Goal: Task Accomplishment & Management: Complete application form

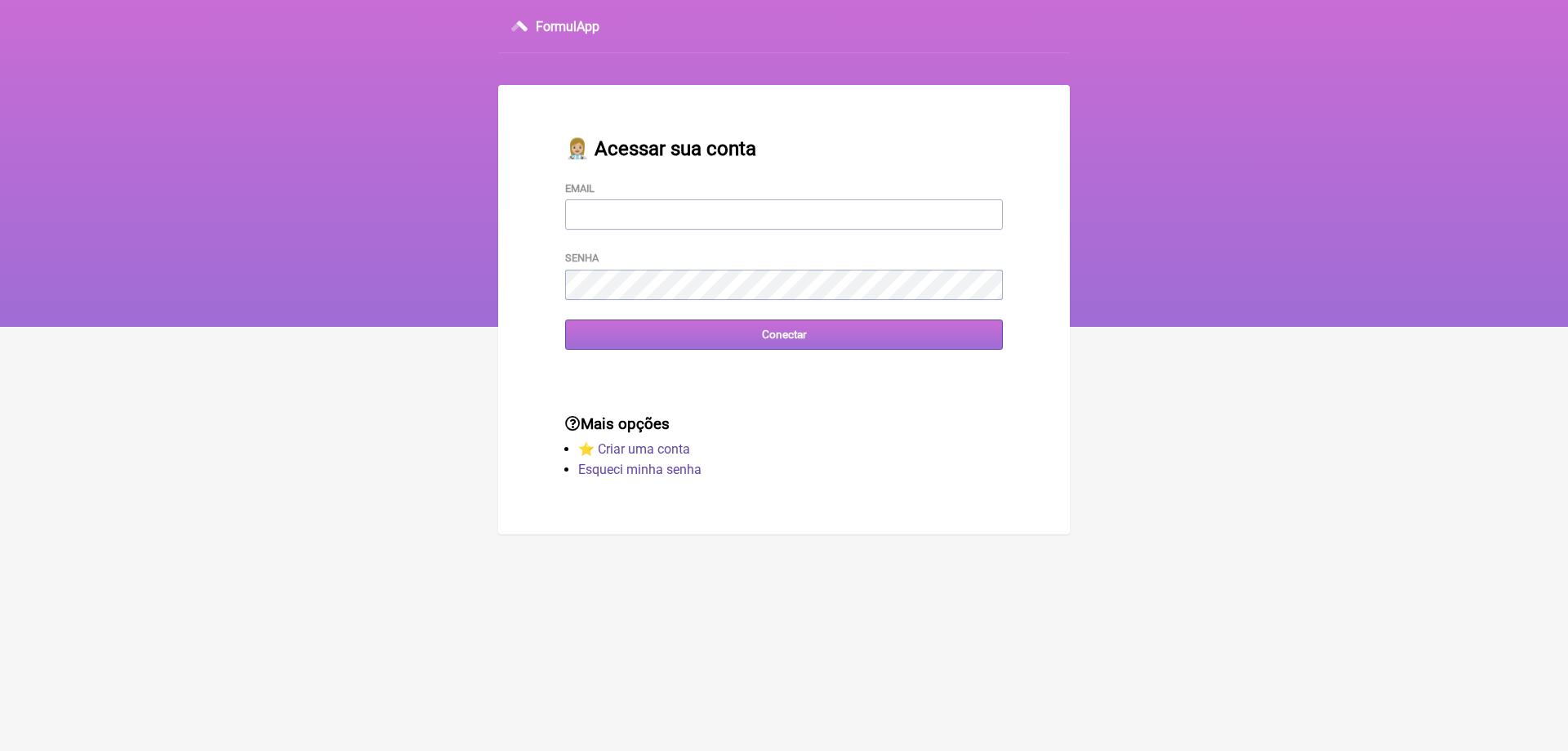
type input "[EMAIL_ADDRESS][DOMAIN_NAME]"
click at [654, 339] on input "Conectar" at bounding box center [784, 334] width 438 height 30
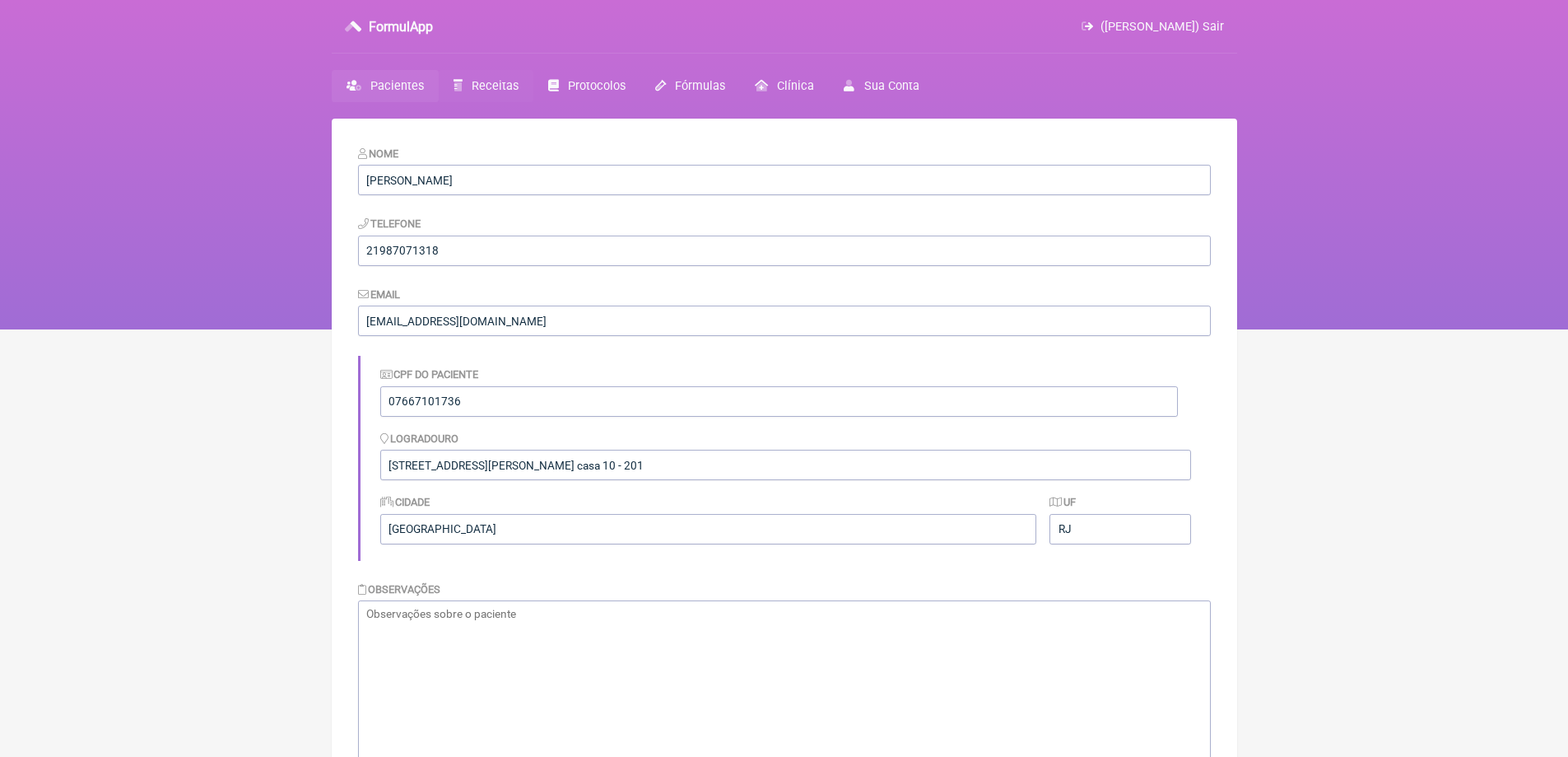
click at [487, 87] on span "Receitas" at bounding box center [495, 86] width 47 height 14
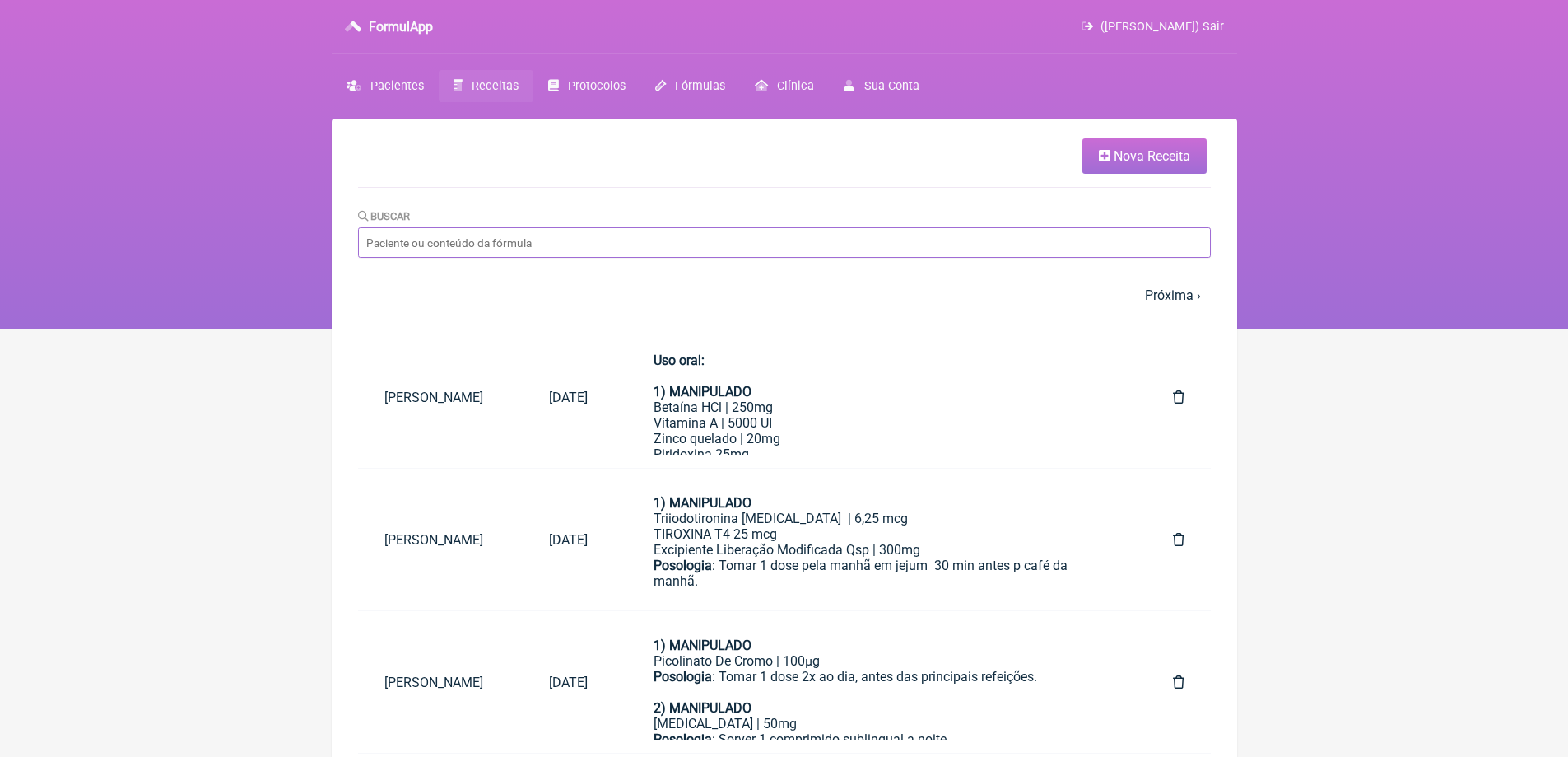
click at [475, 242] on input "Buscar" at bounding box center [784, 243] width 853 height 30
click at [1142, 156] on span "Nova Receita" at bounding box center [1152, 155] width 76 height 15
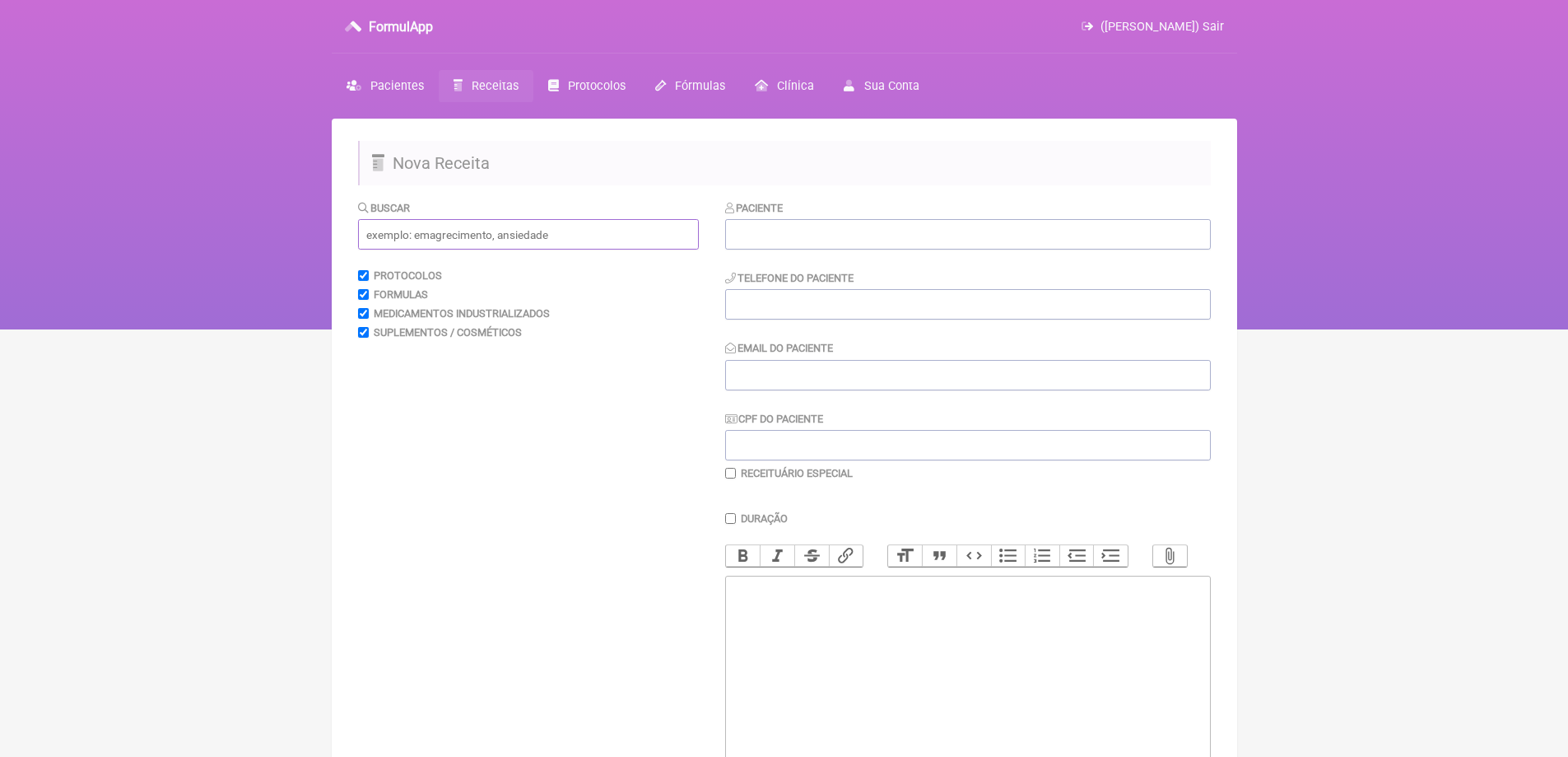
click at [484, 238] on input "text" at bounding box center [528, 235] width 341 height 30
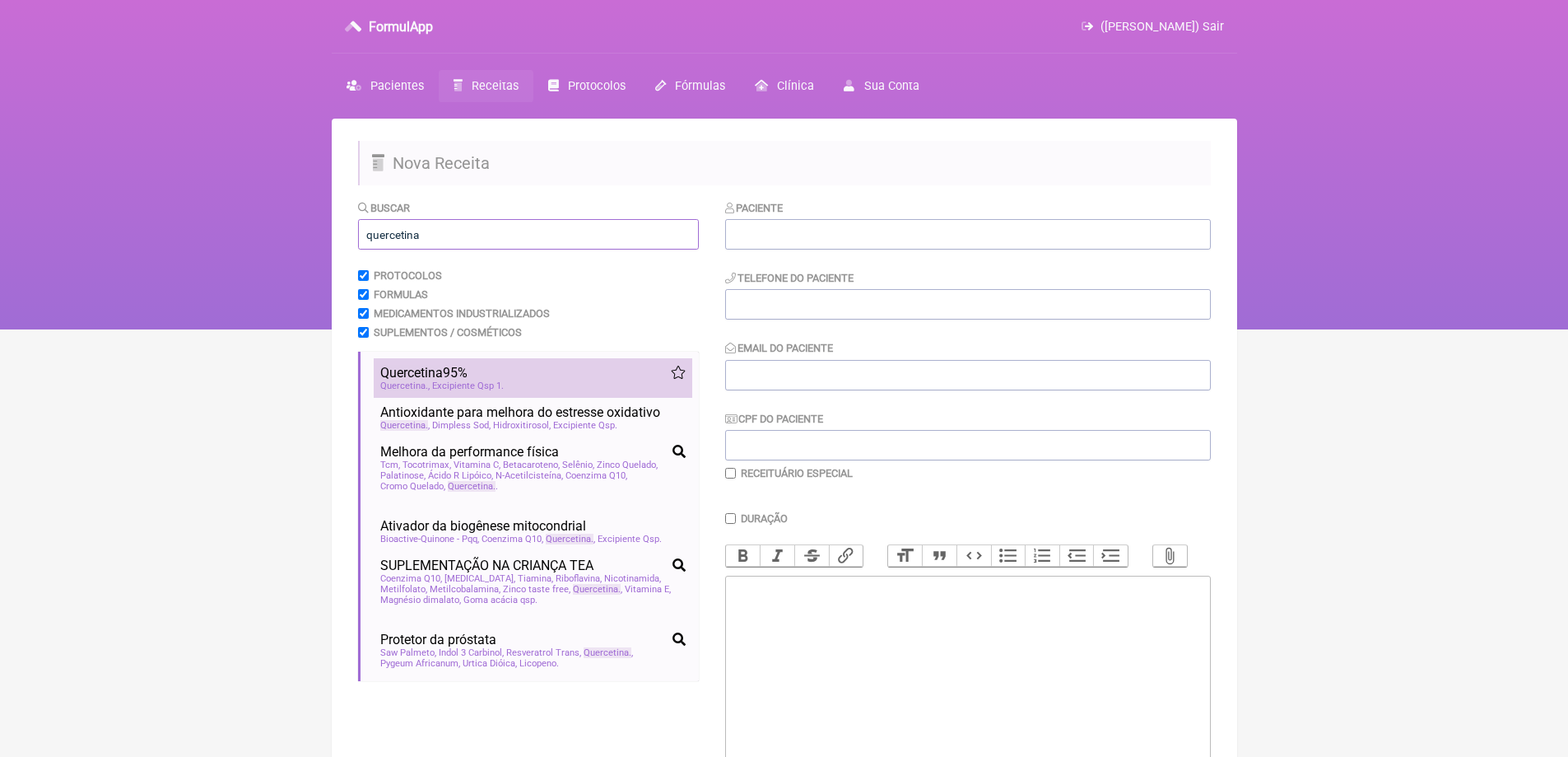
type input "quercetina"
click at [424, 379] on span "Quercetina" at bounding box center [412, 372] width 63 height 15
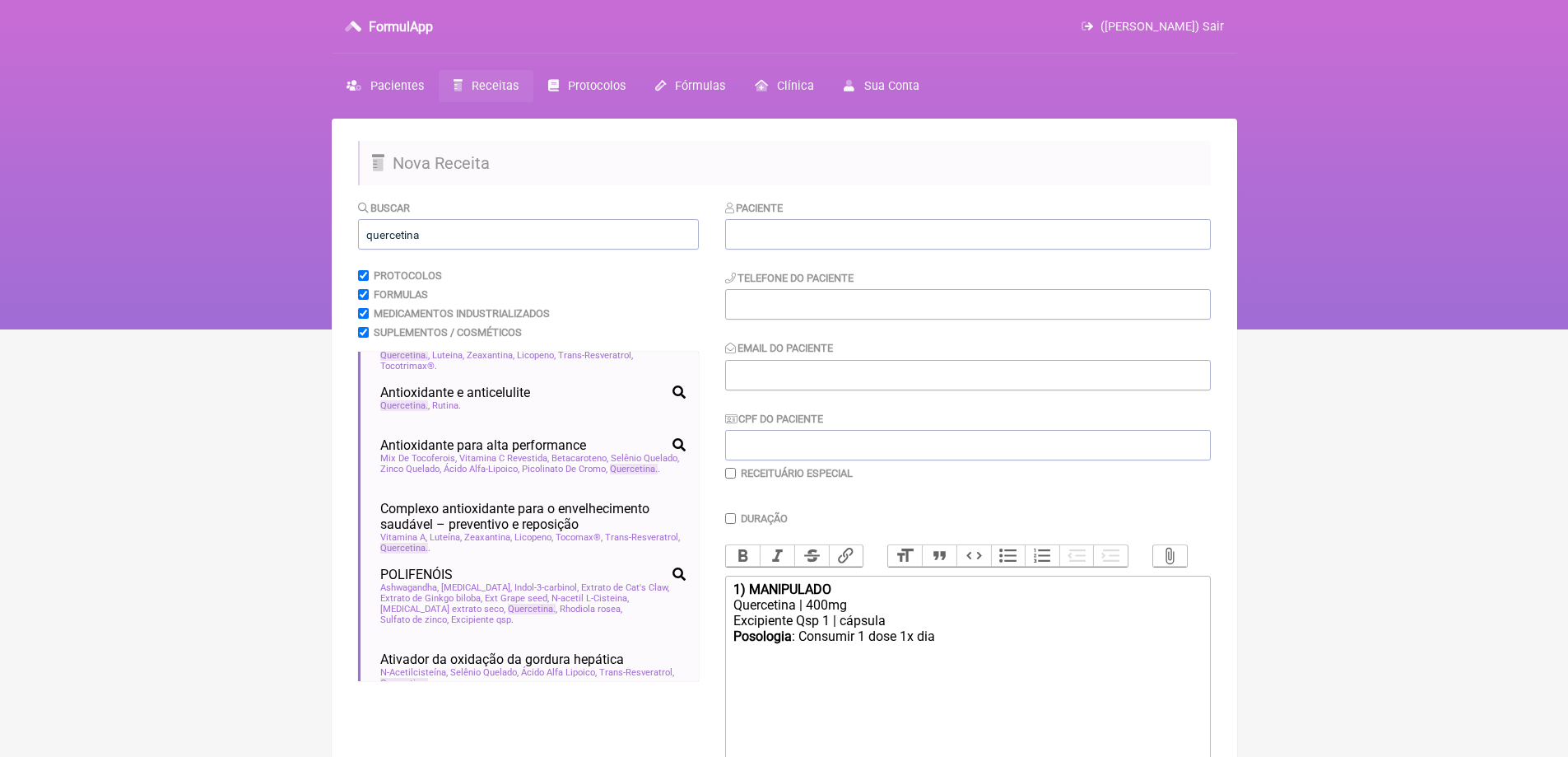
scroll to position [1071, 0]
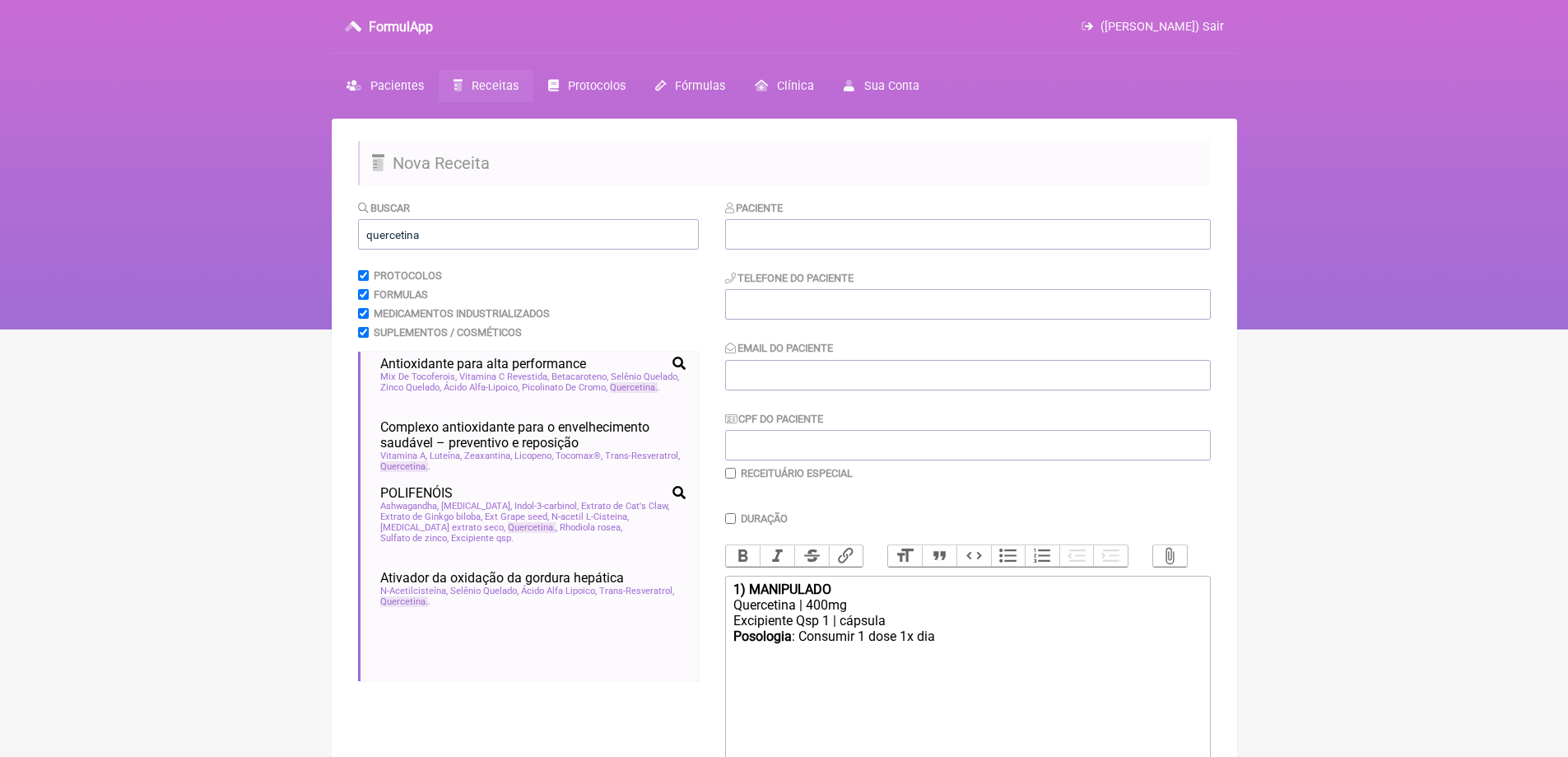
click at [961, 651] on div "Posologia : Consumir 1 dose 1x dia ㅤ" at bounding box center [967, 644] width 467 height 33
type trix-editor "<div><strong>1) MANIPULADO</strong></div><div>Quercetina | 400mg</div><div>Exci…"
drag, startPoint x: 750, startPoint y: 605, endPoint x: 1006, endPoint y: 649, distance: 259.8
click at [1006, 649] on trix-editor "1) MANIPULADO Quercetina | 400mg Excipiente Qsp 1 | cápsula Posologia : Consumi…" at bounding box center [968, 675] width 485 height 198
copy trix-editor "MANIPULADO Quercetina | 400mg Excipiente Qsp 1 | cápsula Posologia : Consumir 1…"
